Goal: Communication & Community: Answer question/provide support

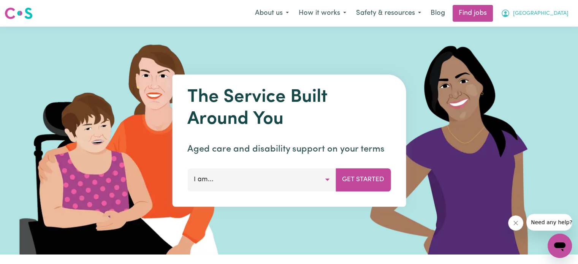
click at [535, 14] on button "[GEOGRAPHIC_DATA]" at bounding box center [535, 13] width 78 height 16
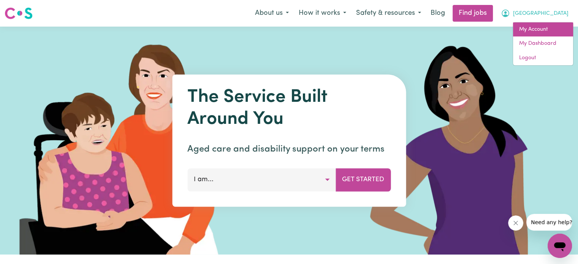
click at [532, 33] on link "My Account" at bounding box center [543, 29] width 60 height 14
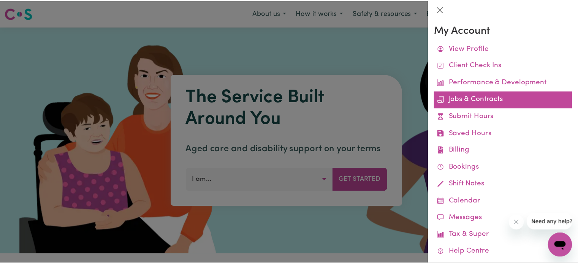
scroll to position [32, 0]
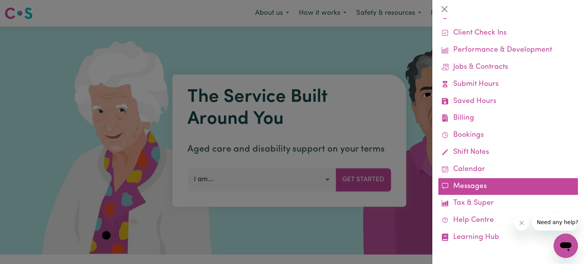
click at [468, 191] on link "Messages" at bounding box center [508, 186] width 140 height 17
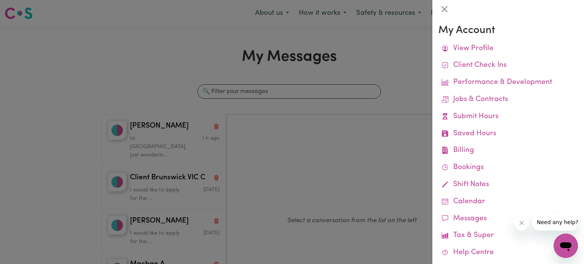
click at [165, 138] on div at bounding box center [292, 132] width 584 height 264
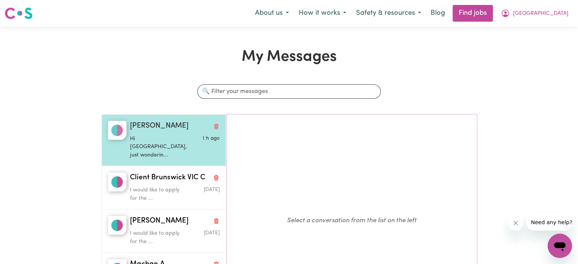
click at [143, 141] on p "Hi [GEOGRAPHIC_DATA], just wonderin..." at bounding box center [160, 147] width 60 height 25
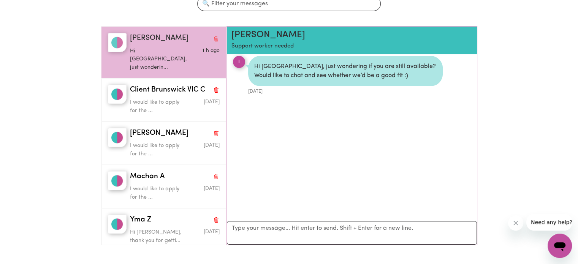
scroll to position [88, 0]
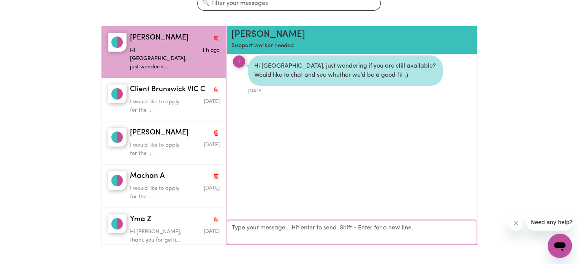
click at [269, 229] on textarea "Your reply" at bounding box center [352, 233] width 250 height 24
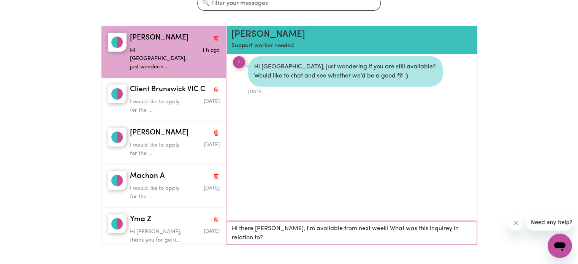
click at [277, 227] on textarea "Hi there [PERSON_NAME], I'm available from next week! What was this inquirey in…" at bounding box center [352, 233] width 250 height 23
click at [342, 239] on textarea "Hi there [PERSON_NAME], I'd be more than happy to chat. I'm available from next…" at bounding box center [352, 233] width 250 height 23
drag, startPoint x: 330, startPoint y: 237, endPoint x: 368, endPoint y: 238, distance: 38.1
click at [368, 238] on textarea "Hi there [PERSON_NAME], I'd be more than happy to chat. I'm available from next…" at bounding box center [352, 233] width 250 height 23
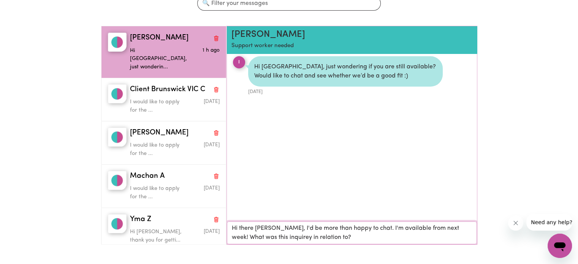
scroll to position [0, 0]
click at [361, 227] on textarea "Hi there [PERSON_NAME], I'd be more than happy to chat. I'm available from next…" at bounding box center [352, 233] width 250 height 23
drag, startPoint x: 448, startPoint y: 241, endPoint x: 447, endPoint y: 228, distance: 13.3
click at [447, 228] on textarea "Hi there [PERSON_NAME], I'd be more than happy to chat. I'm available from next…" at bounding box center [352, 233] width 250 height 23
type textarea "Hi there [PERSON_NAME], I'd be more than happy to chat. I'm available from next…"
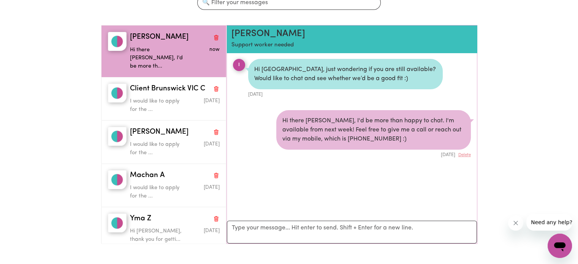
scroll to position [88, 0]
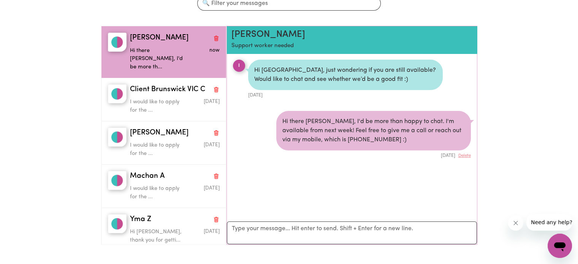
click at [236, 61] on div "I" at bounding box center [239, 66] width 12 height 12
click at [238, 36] on h2 "[PERSON_NAME]" at bounding box center [332, 34] width 201 height 11
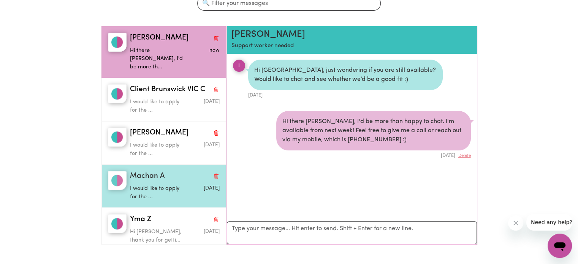
click at [158, 171] on span "Machan A" at bounding box center [147, 176] width 35 height 11
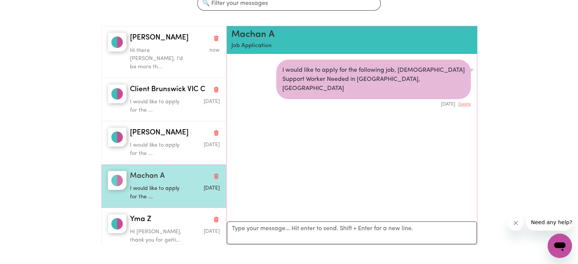
scroll to position [3, 0]
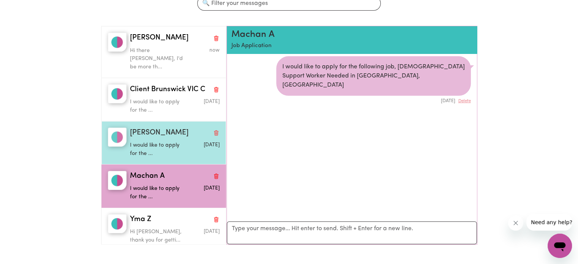
click at [158, 144] on p "I would like to apply for the ..." at bounding box center [160, 149] width 60 height 16
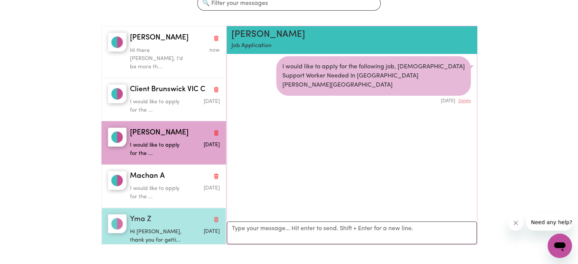
click at [157, 208] on div "Yma Z Hi [PERSON_NAME], thank you for getti... [DATE]" at bounding box center [164, 229] width 125 height 43
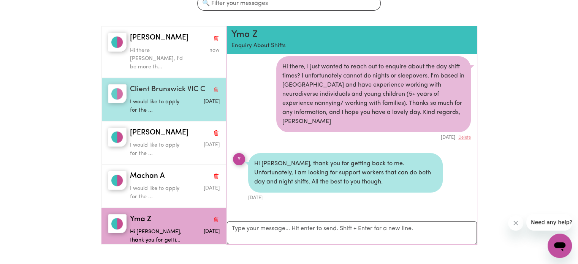
click at [176, 106] on div "Client Brunswick VIC C I would like to apply for the ... [DATE]" at bounding box center [164, 99] width 125 height 43
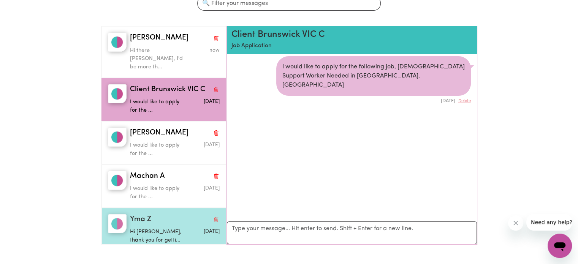
click at [159, 228] on p "Hi [PERSON_NAME], thank you for getti..." at bounding box center [160, 236] width 60 height 16
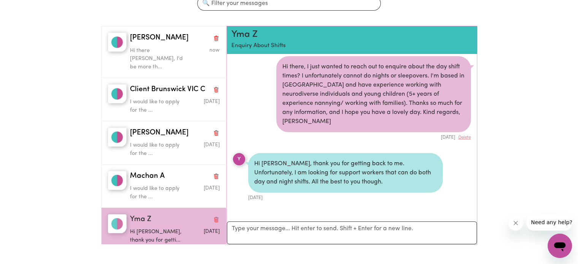
scroll to position [0, 0]
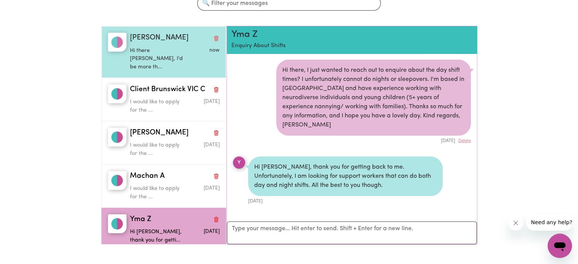
click at [149, 42] on span "[PERSON_NAME]" at bounding box center [159, 38] width 59 height 11
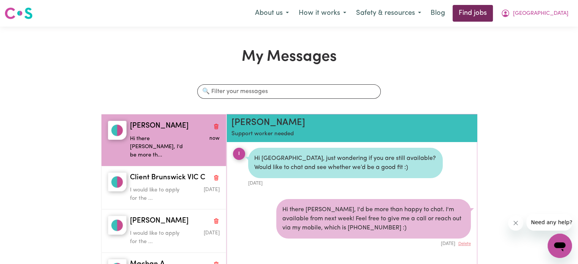
click at [493, 17] on link "Find jobs" at bounding box center [473, 13] width 40 height 17
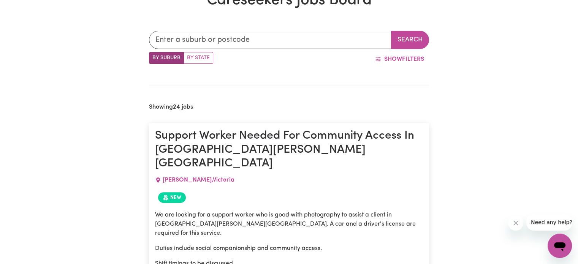
scroll to position [242, 0]
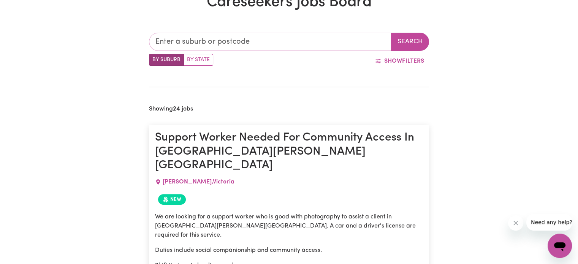
click at [348, 47] on input "text" at bounding box center [270, 42] width 243 height 18
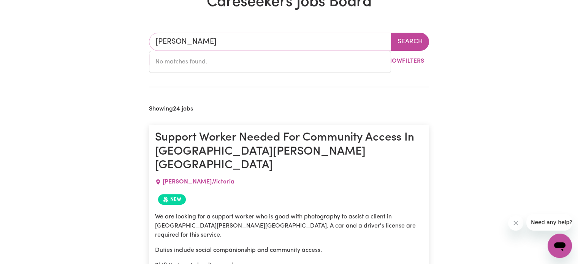
type input "[PERSON_NAME]"
type input "IvanHOE, [GEOGRAPHIC_DATA], 2878"
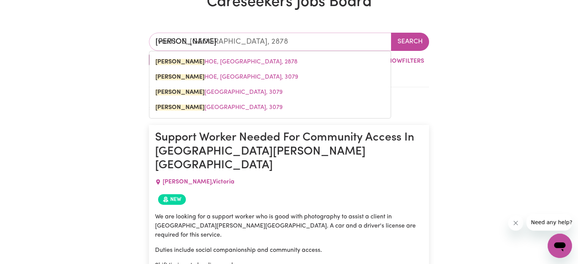
type input "Iva"
type input "IvaNHOE, [GEOGRAPHIC_DATA], 2878"
type input "Iv"
type input "I"
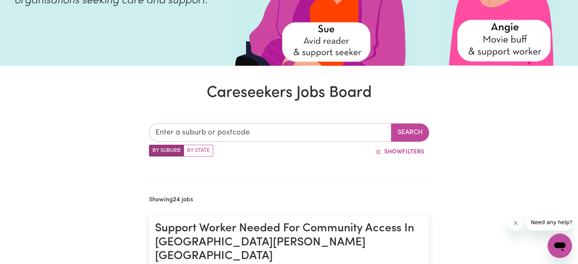
scroll to position [0, 0]
